Goal: Information Seeking & Learning: Learn about a topic

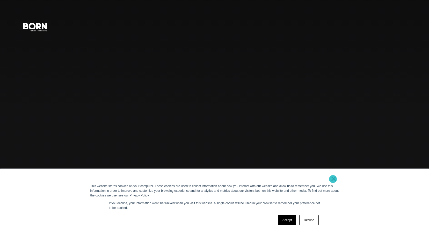
click at [333, 179] on link "×" at bounding box center [334, 178] width 6 height 5
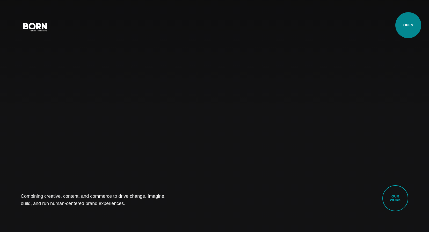
click at [409, 25] on button "Primary Menu" at bounding box center [405, 26] width 12 height 11
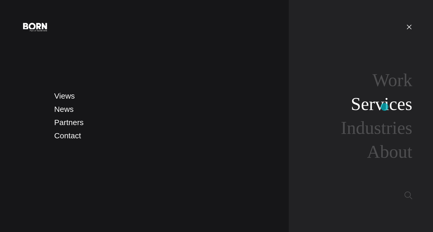
click at [385, 107] on link "Services" at bounding box center [381, 104] width 61 height 20
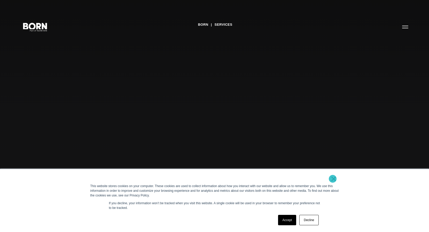
click at [333, 179] on link "×" at bounding box center [334, 178] width 6 height 5
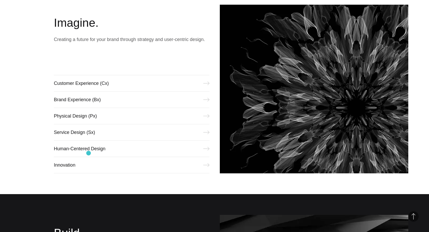
scroll to position [233, 0]
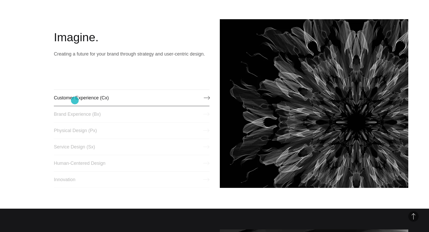
click at [75, 100] on link "Customer Experience (Cx)" at bounding box center [131, 97] width 155 height 17
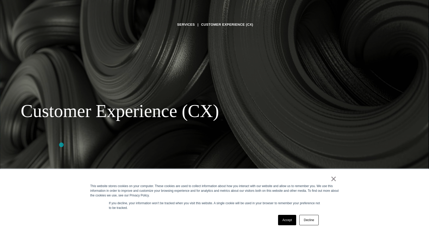
scroll to position [78, 0]
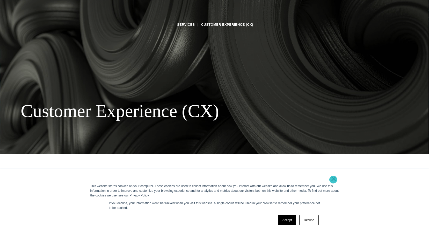
click at [334, 179] on link "×" at bounding box center [334, 178] width 6 height 5
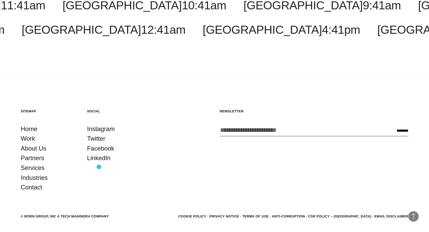
scroll to position [1462, 0]
